Goal: Find specific page/section: Find specific page/section

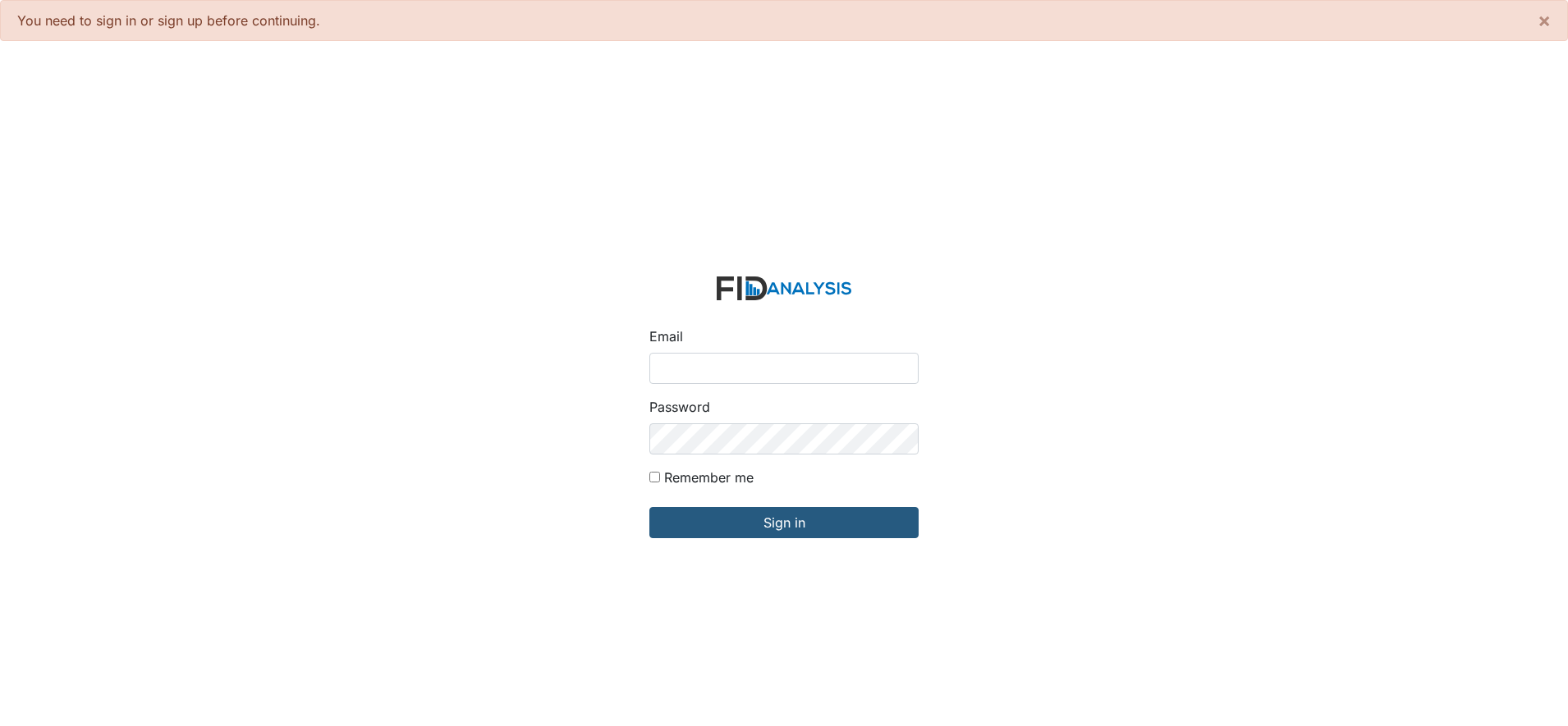
click at [687, 358] on input "Email" at bounding box center [784, 369] width 270 height 31
type input "[EMAIL_ADDRESS][DOMAIN_NAME]"
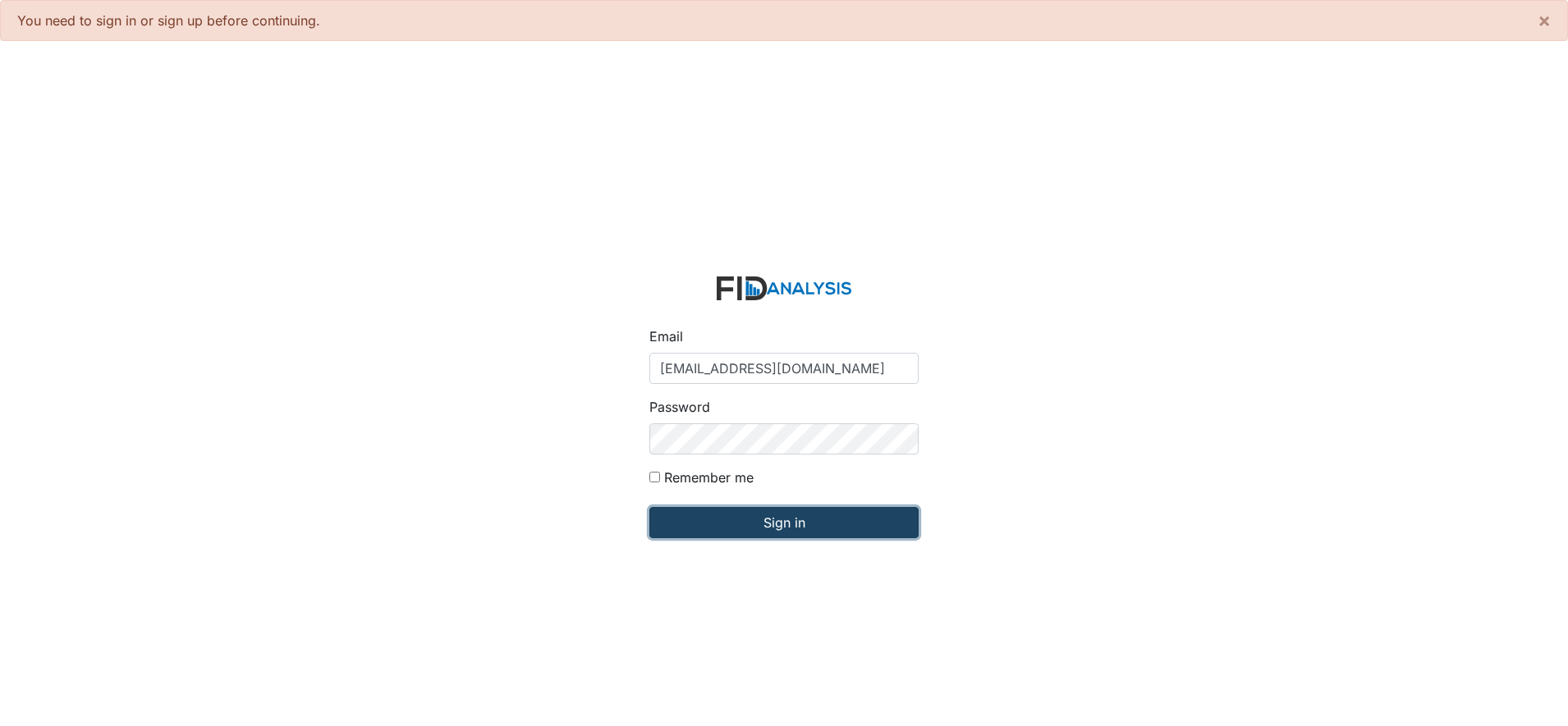
click at [803, 521] on input "Sign in" at bounding box center [784, 523] width 270 height 31
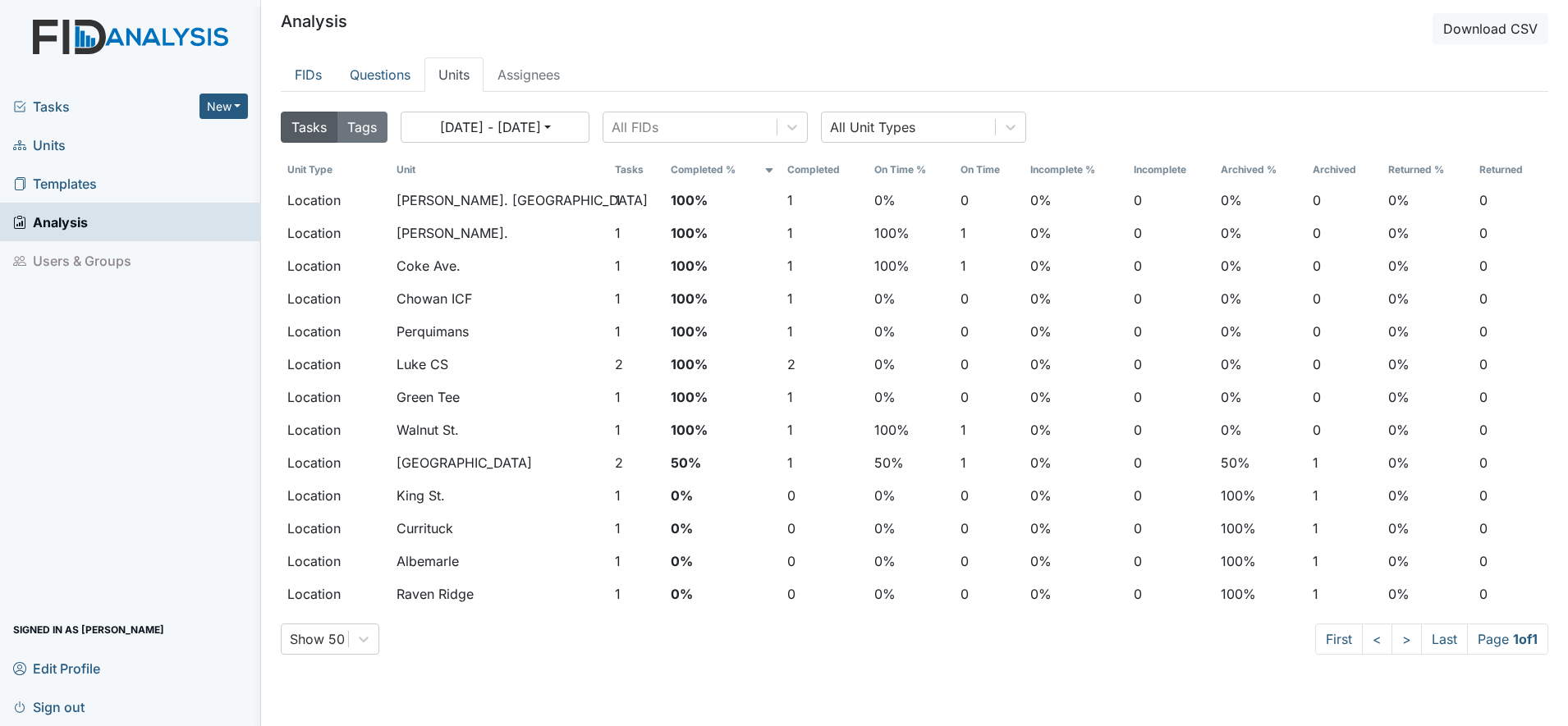
click at [50, 150] on span "Units" at bounding box center [38, 145] width 52 height 26
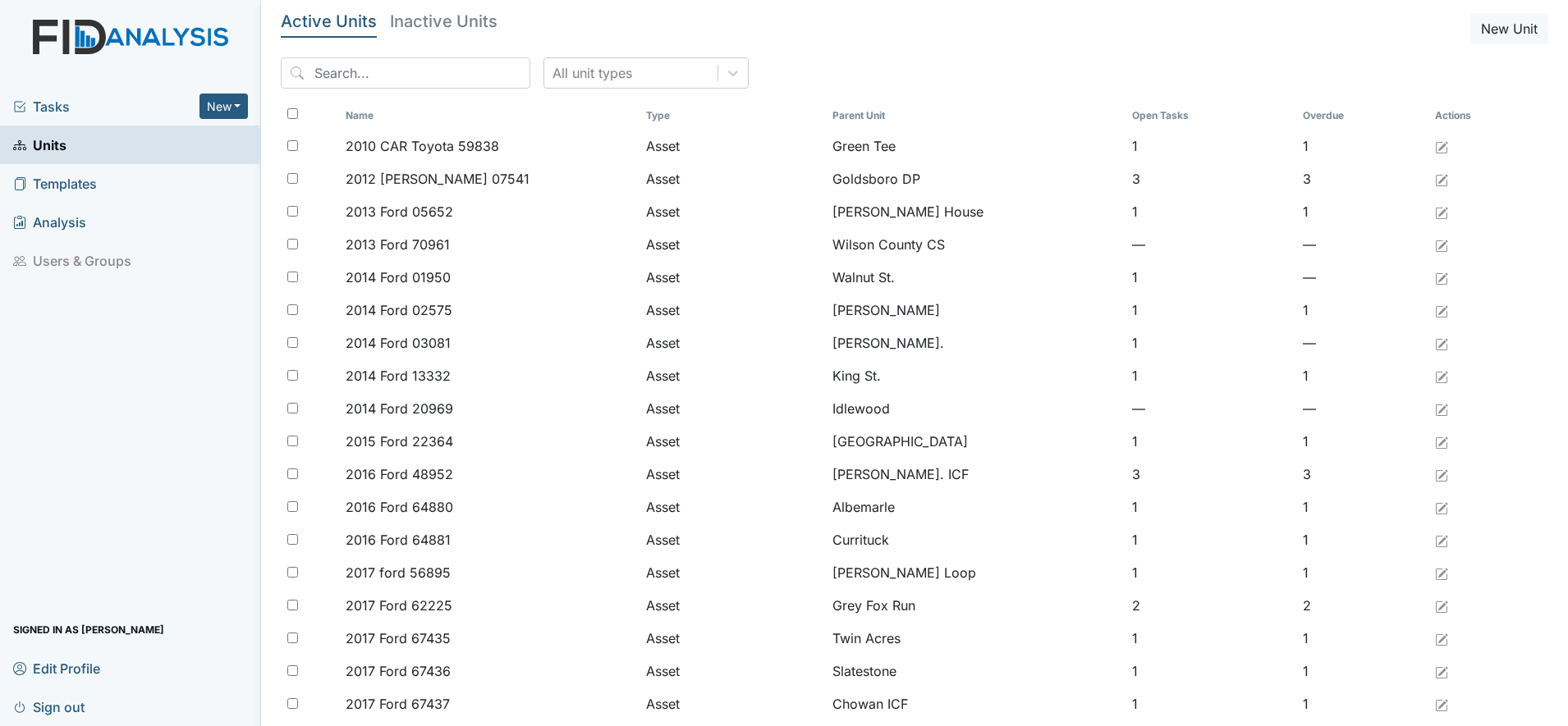
click at [156, 463] on div "Tasks New Form Inspection Document Bundle Units Templates Analysis Users & Grou…" at bounding box center [130, 406] width 261 height 639
click at [399, 80] on input "search" at bounding box center [405, 73] width 250 height 31
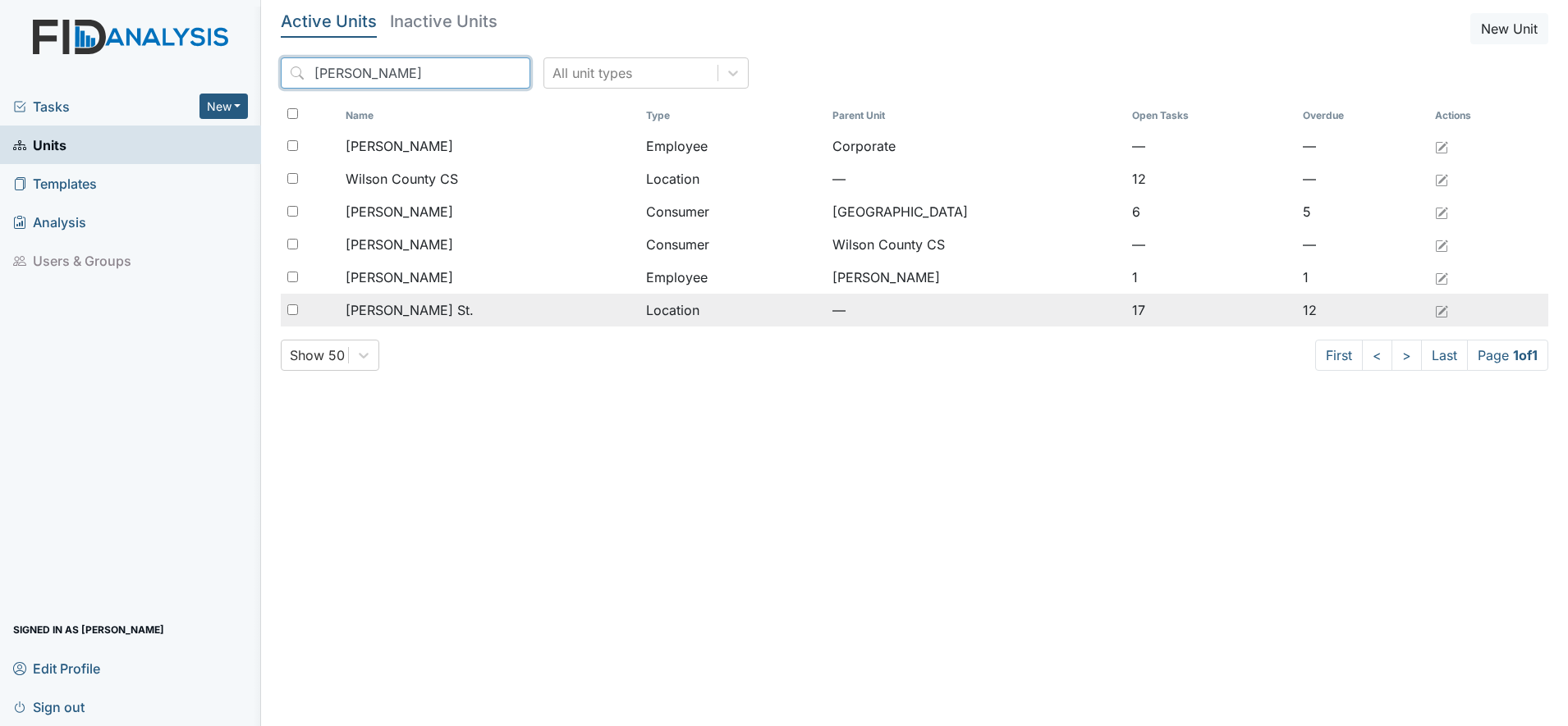
type input "wilson"
click at [403, 307] on span "[PERSON_NAME] St." at bounding box center [409, 310] width 128 height 20
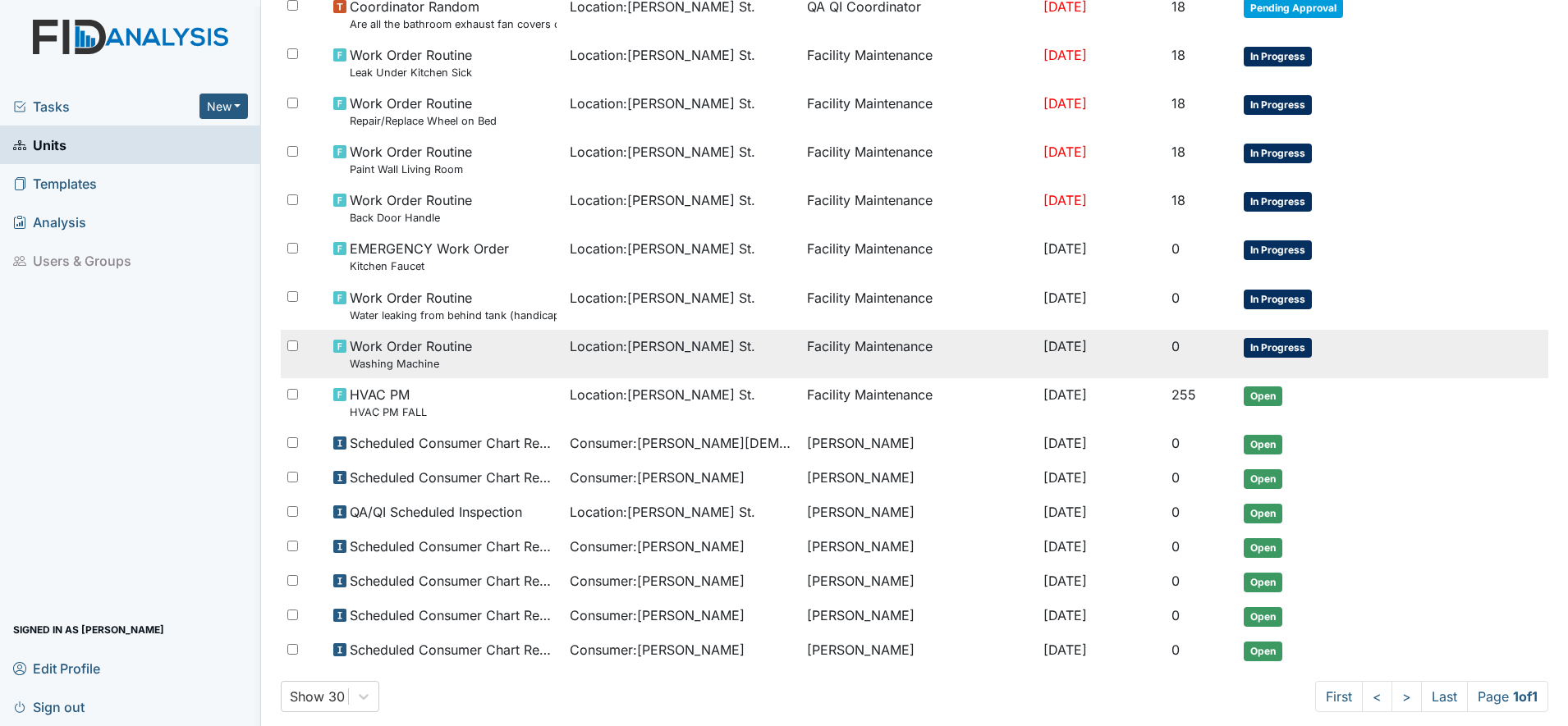
scroll to position [641, 0]
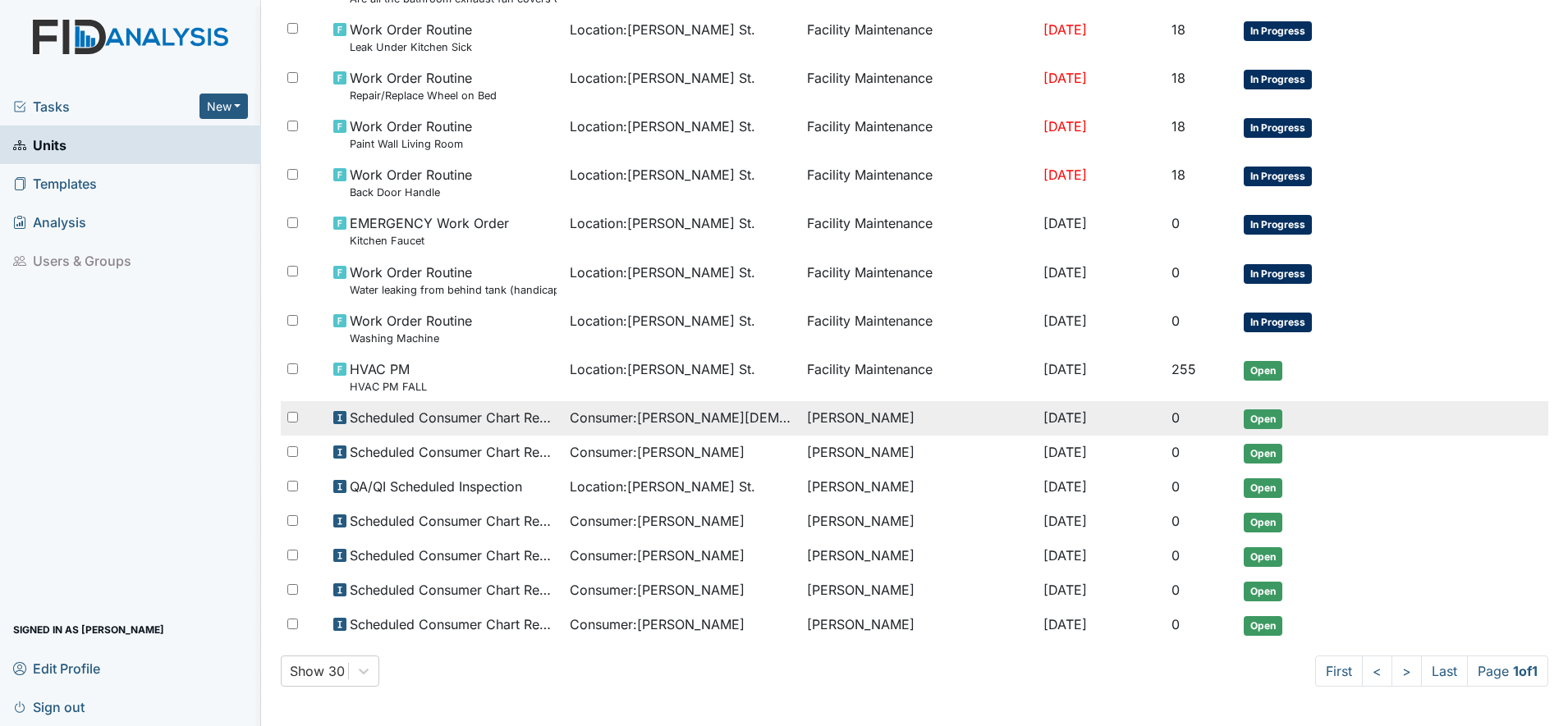
click at [633, 415] on span "Consumer : Keiser, Luther" at bounding box center [681, 418] width 223 height 20
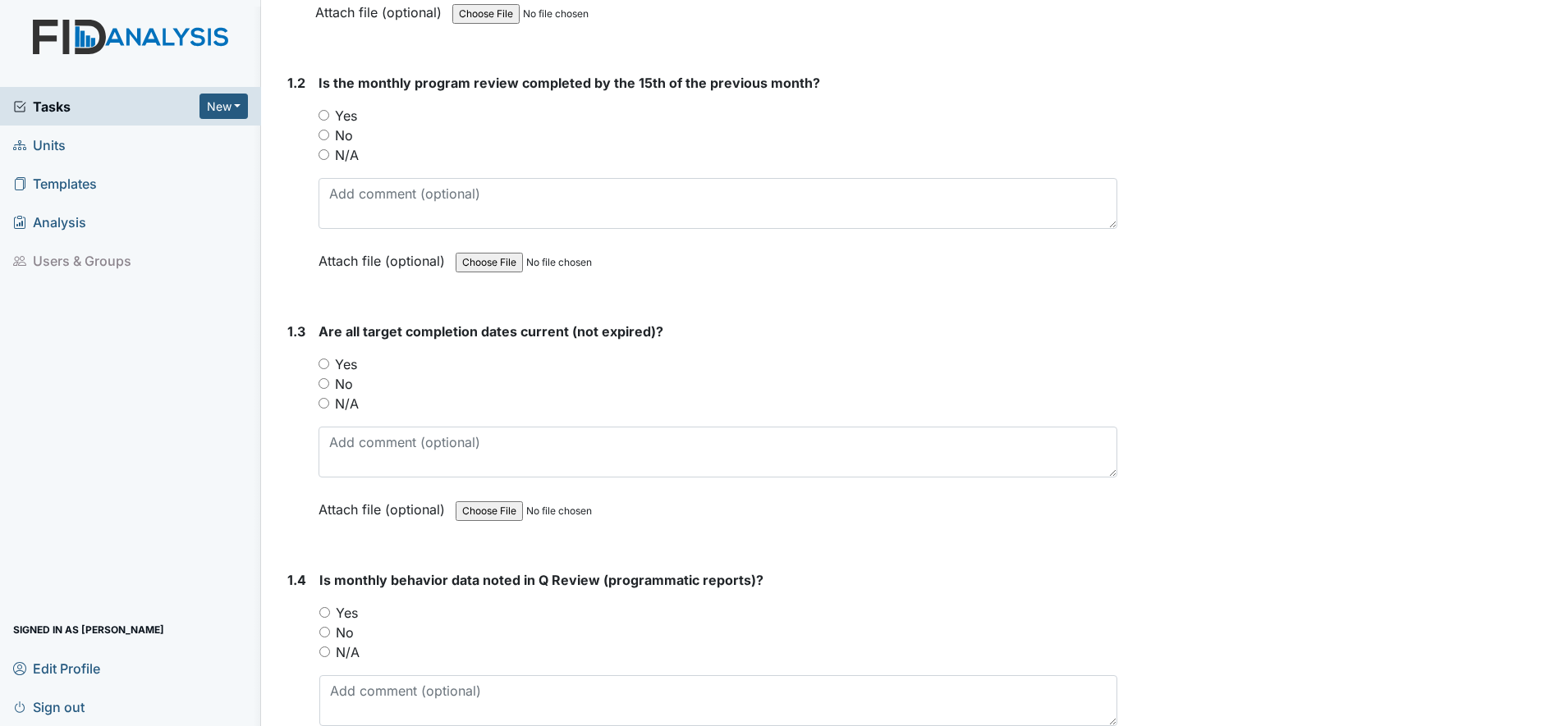
scroll to position [410, 0]
